Goal: Find specific page/section: Find specific page/section

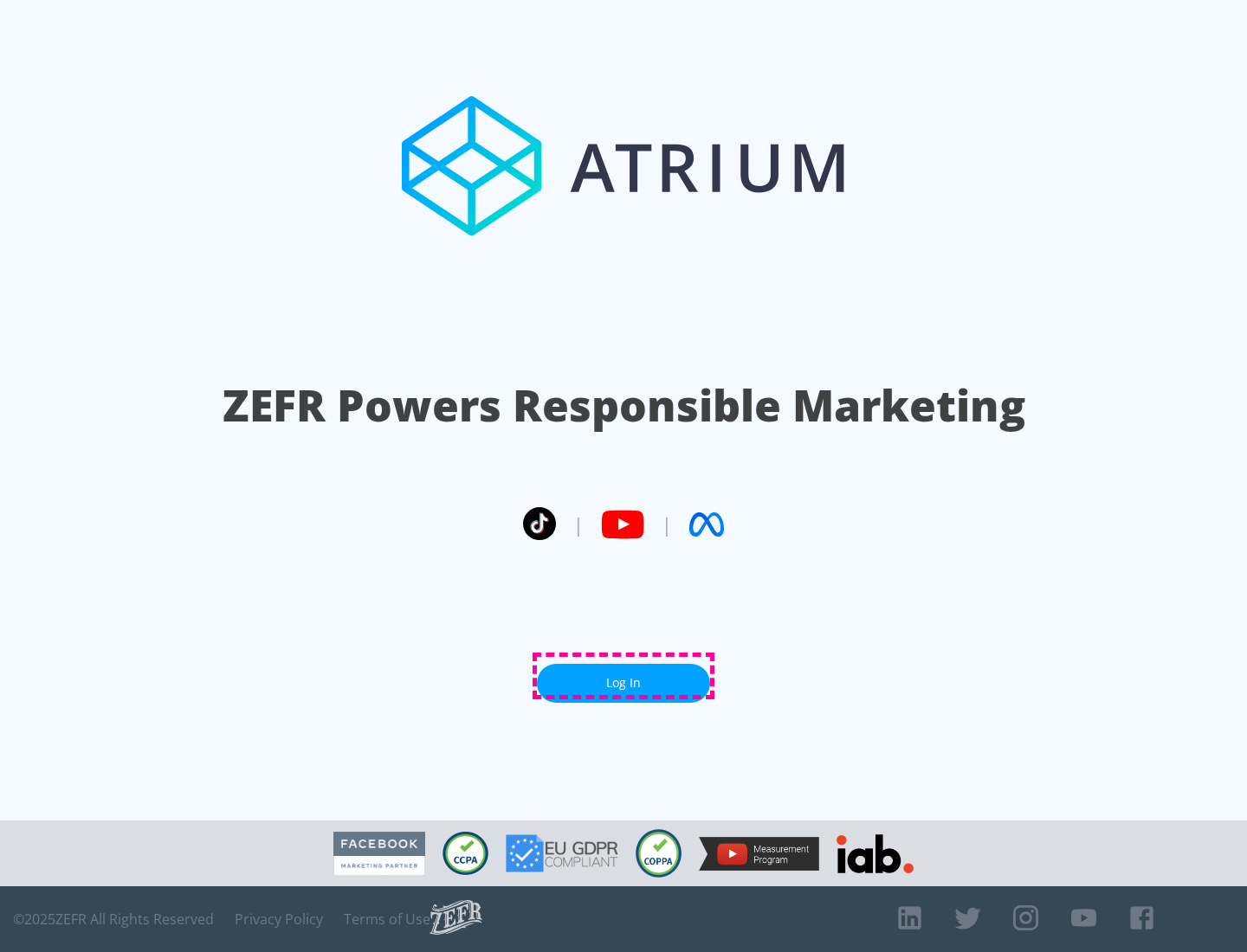
click at [623, 676] on link "Log In" at bounding box center [623, 682] width 174 height 39
